Goal: Transaction & Acquisition: Purchase product/service

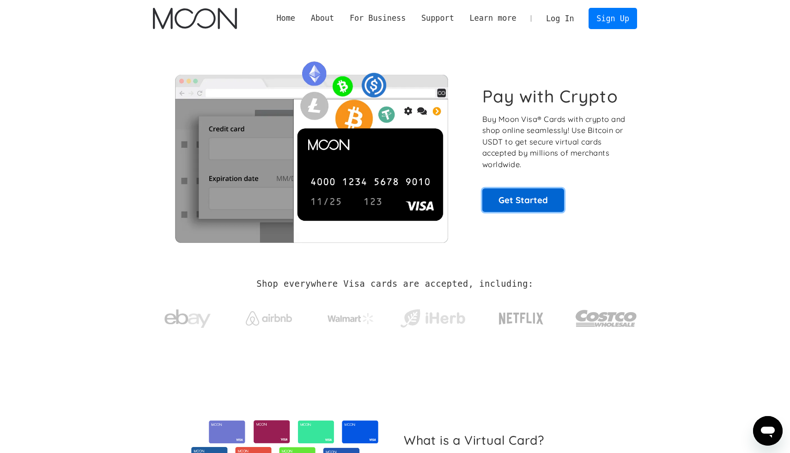
click at [500, 200] on link "Get Started" at bounding box center [523, 199] width 82 height 23
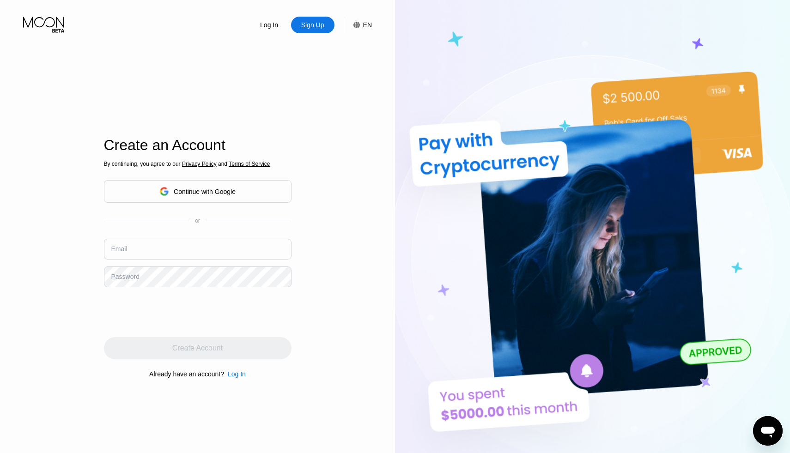
click at [212, 182] on div "Continue with Google" at bounding box center [198, 191] width 188 height 23
click at [210, 195] on div "Continue with Google" at bounding box center [197, 191] width 76 height 14
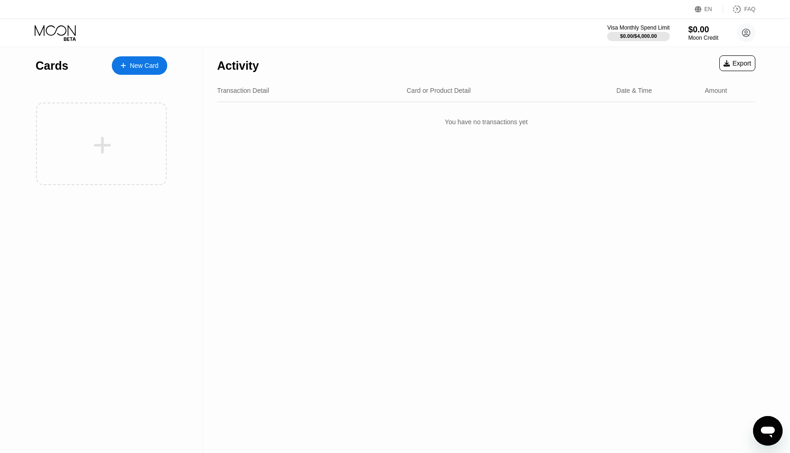
click at [148, 65] on div "New Card" at bounding box center [144, 66] width 29 height 8
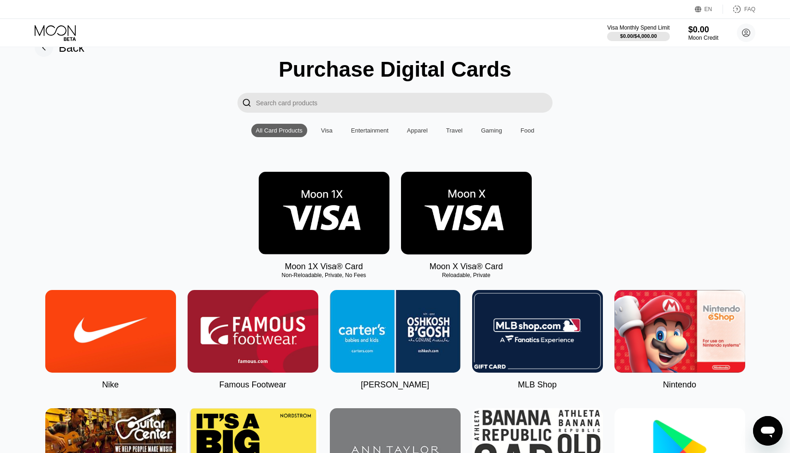
scroll to position [22, 0]
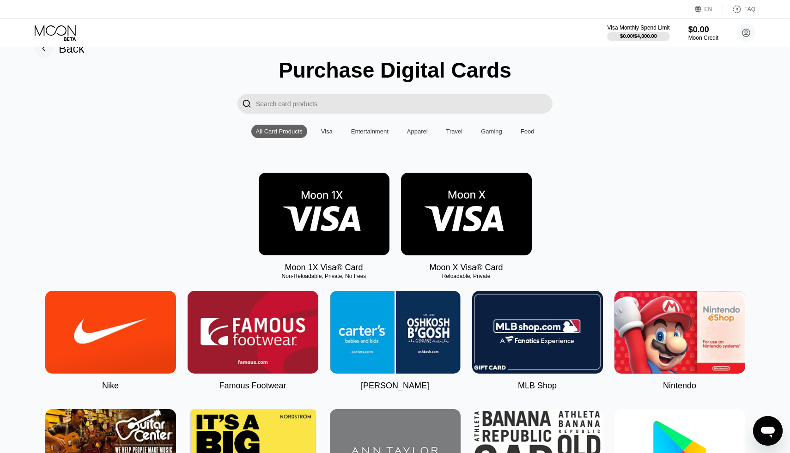
click at [326, 202] on img at bounding box center [324, 214] width 131 height 83
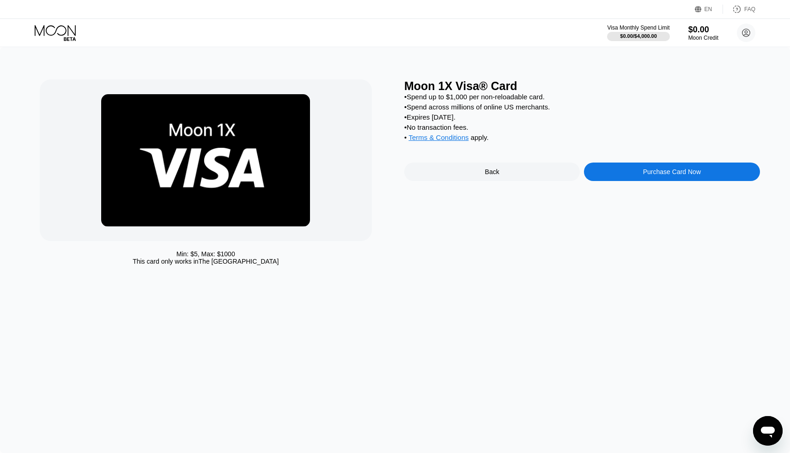
click at [641, 181] on div "Purchase Card Now" at bounding box center [672, 172] width 176 height 18
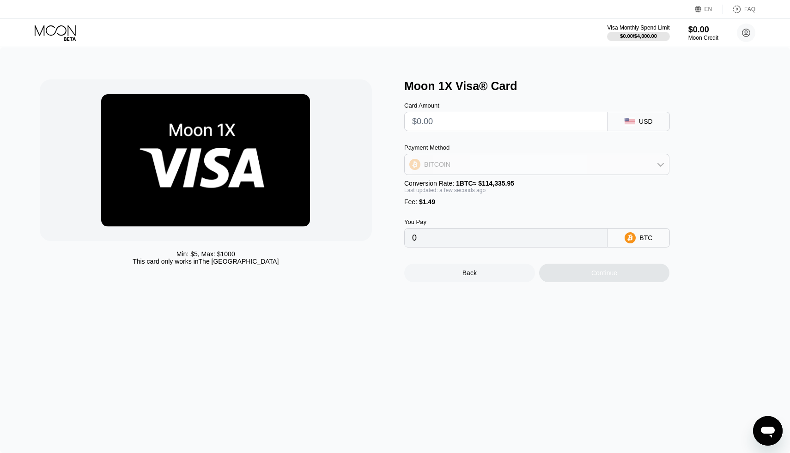
click at [651, 163] on div "BITCOIN" at bounding box center [537, 164] width 264 height 18
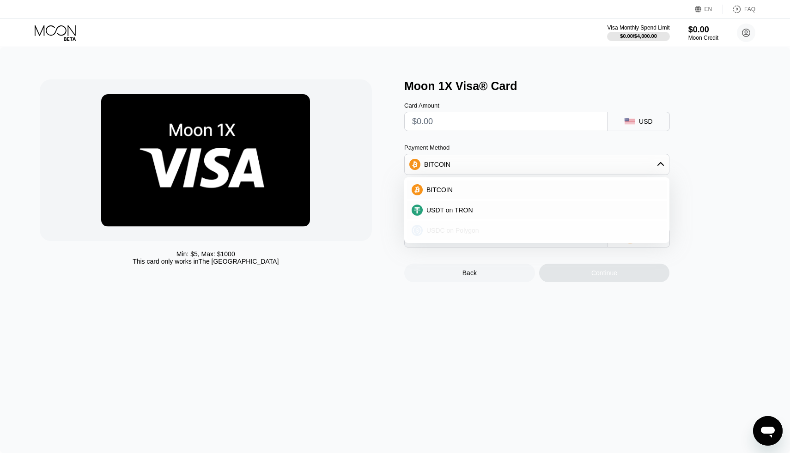
click at [590, 226] on div "USDC on Polygon" at bounding box center [537, 230] width 260 height 18
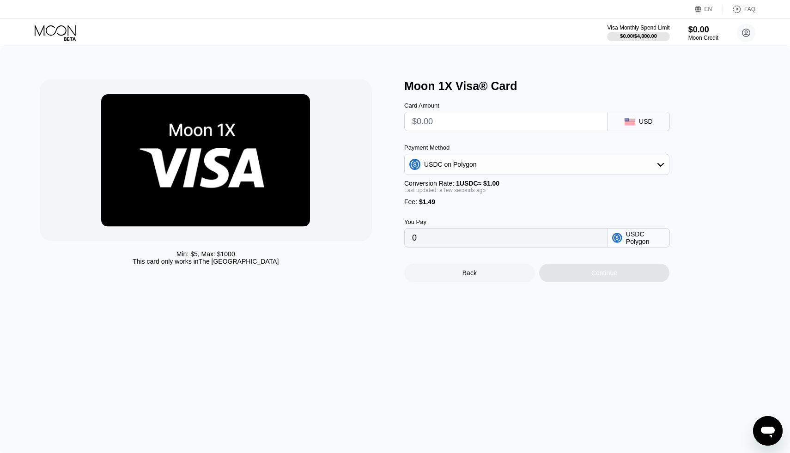
click at [30, 23] on div "Visa Monthly Spend Limit $0.00 / $4,000.00 $0.00 Moon Credit Dethective [EMAIL_…" at bounding box center [395, 33] width 790 height 28
click at [41, 29] on icon at bounding box center [56, 33] width 43 height 16
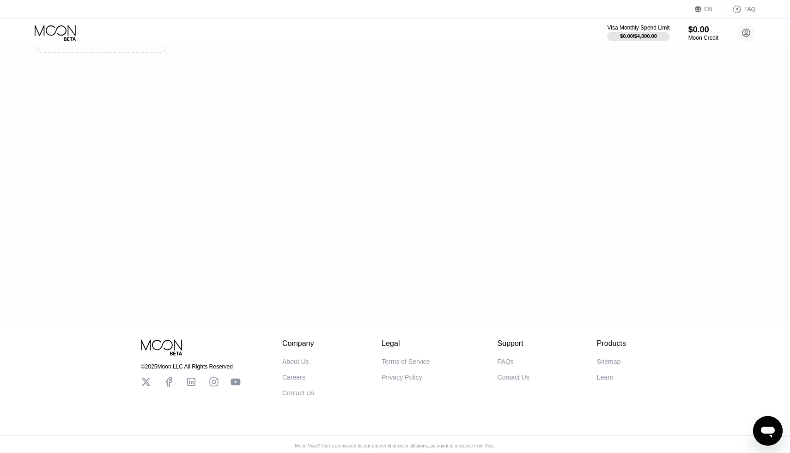
scroll to position [136, 0]
click at [290, 358] on div "About Us" at bounding box center [295, 358] width 27 height 7
click at [502, 358] on div "FAQs" at bounding box center [506, 358] width 16 height 7
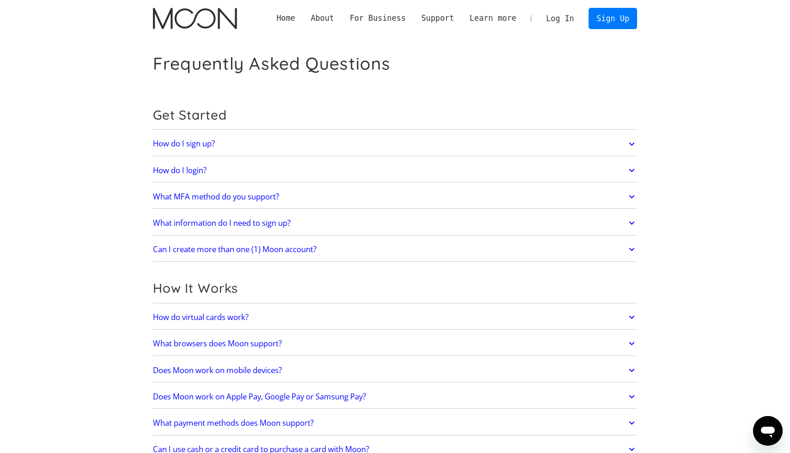
click at [279, 395] on h2 "Does Moon work on Apple Pay, Google Pay or Samsung Pay?" at bounding box center [259, 396] width 213 height 9
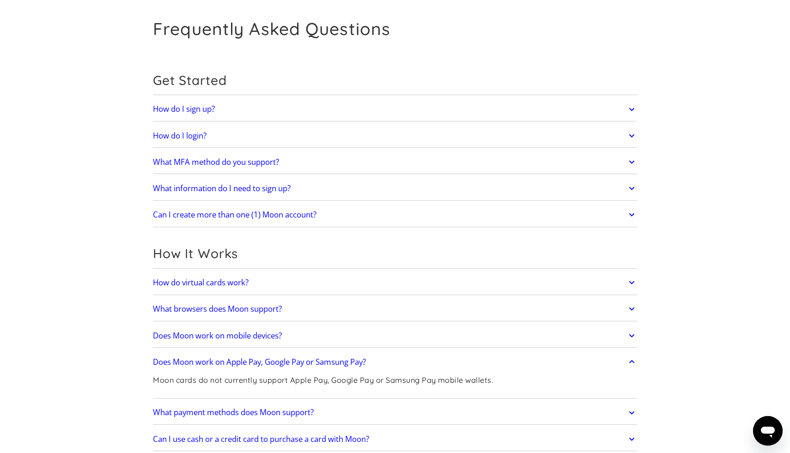
scroll to position [36, 0]
click at [287, 334] on link "Does Moon work on mobile devices?" at bounding box center [395, 334] width 484 height 19
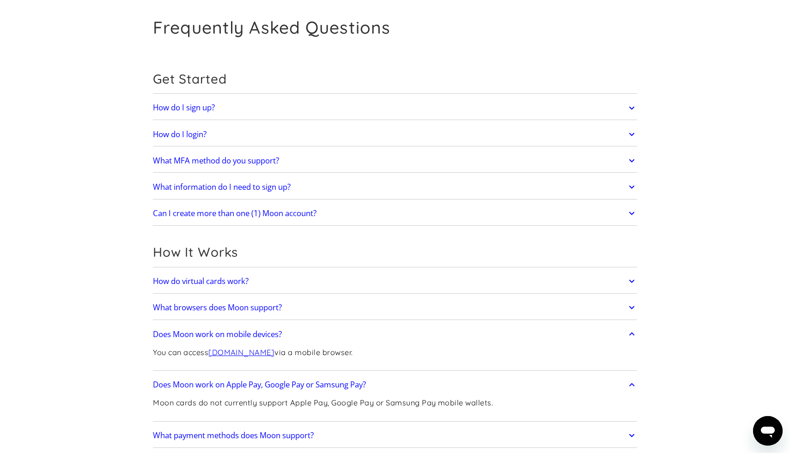
click at [305, 284] on link "How do virtual cards work?" at bounding box center [395, 281] width 484 height 19
